Goal: Find specific page/section: Find specific page/section

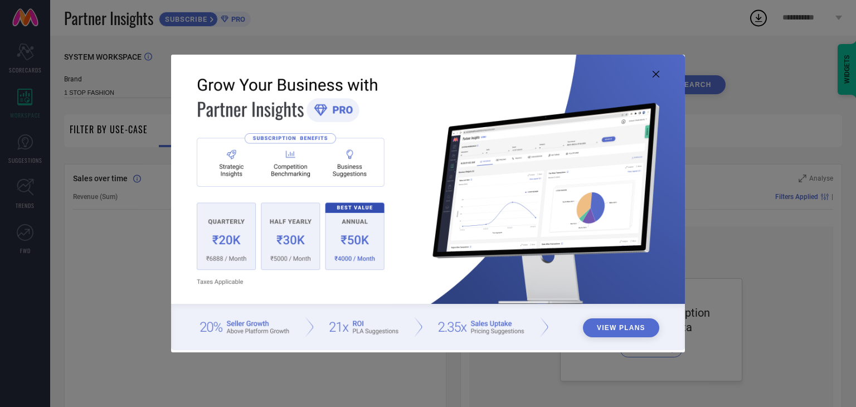
click at [659, 73] on icon at bounding box center [655, 74] width 7 height 7
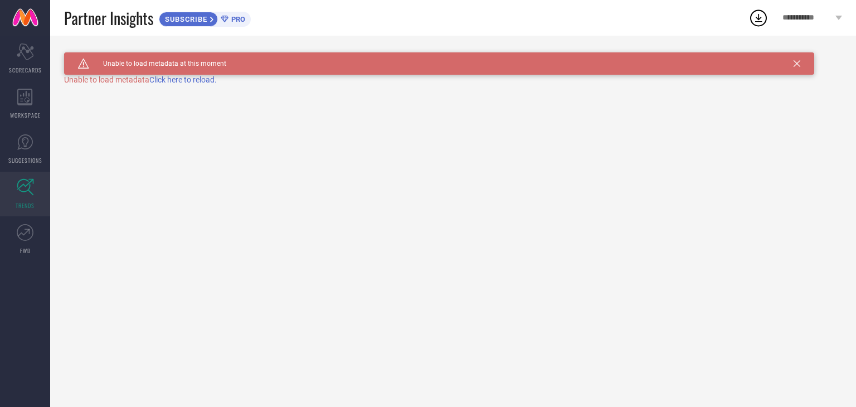
click at [35, 21] on link at bounding box center [25, 18] width 50 height 36
